Goal: Task Accomplishment & Management: Manage account settings

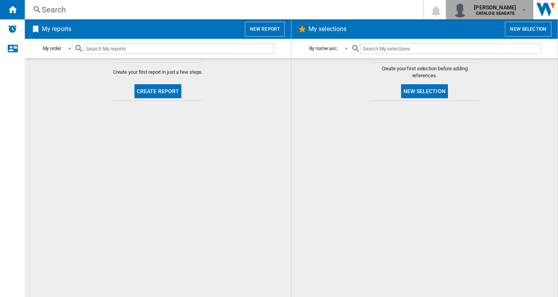
click at [504, 12] on b "CATALOG SEAGATE" at bounding box center [495, 13] width 39 height 5
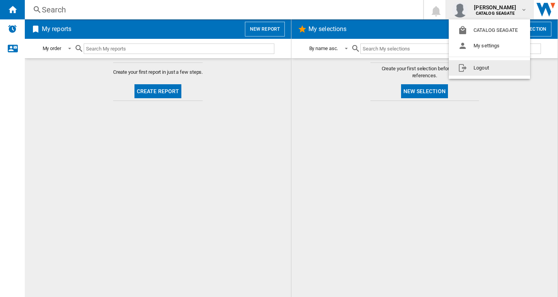
click at [494, 69] on button "Logout" at bounding box center [489, 68] width 81 height 16
